Goal: Task Accomplishment & Management: Use online tool/utility

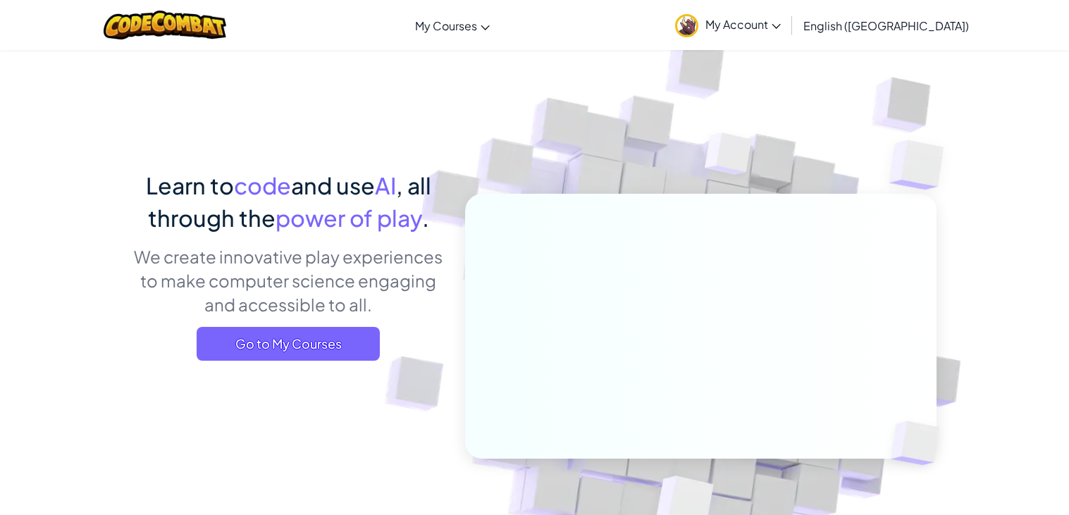
click at [318, 372] on div "Learn to code and use AI , all through the power of play . We create innovative…" at bounding box center [534, 366] width 803 height 395
click at [314, 354] on span "Go to My Courses" at bounding box center [288, 344] width 183 height 34
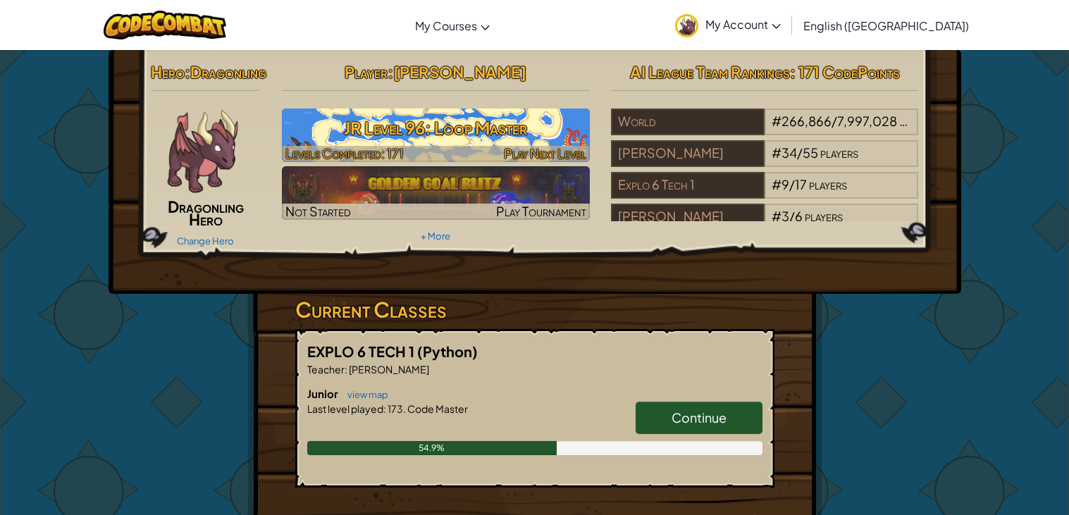
click at [546, 134] on h3 "JR Level 96: Loop Master" at bounding box center [436, 128] width 308 height 32
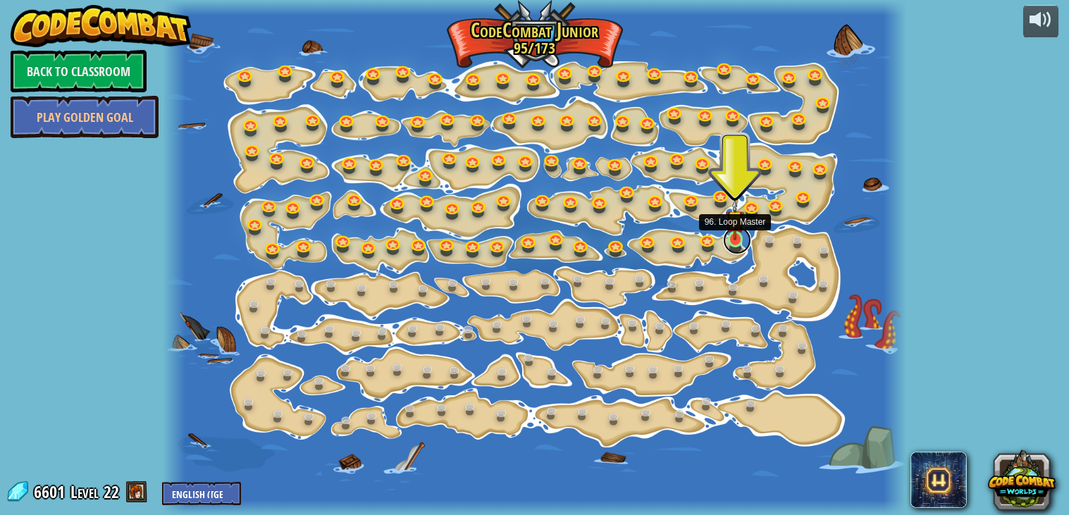
click at [733, 243] on link at bounding box center [737, 240] width 28 height 28
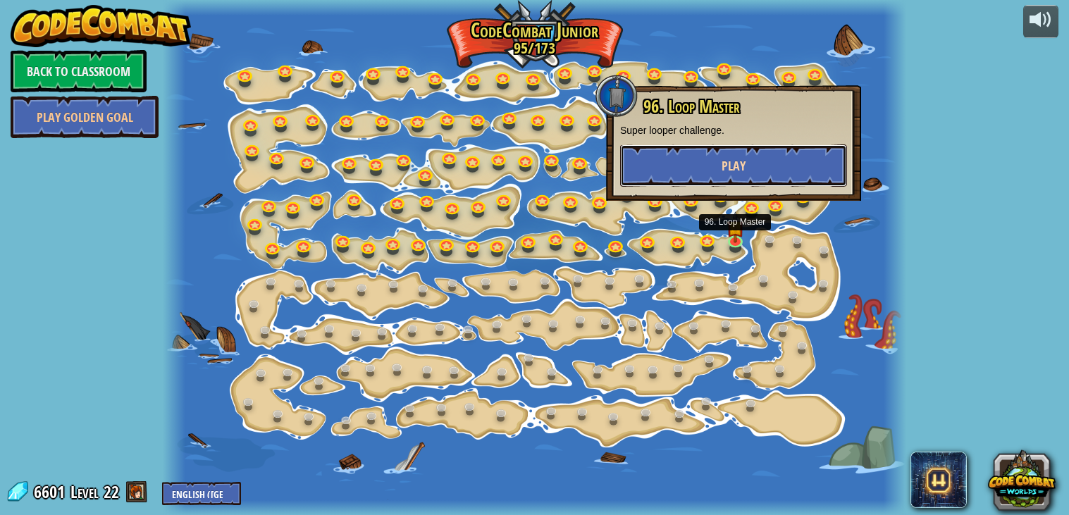
click at [693, 149] on button "Play" at bounding box center [733, 165] width 227 height 42
